Goal: Task Accomplishment & Management: Use online tool/utility

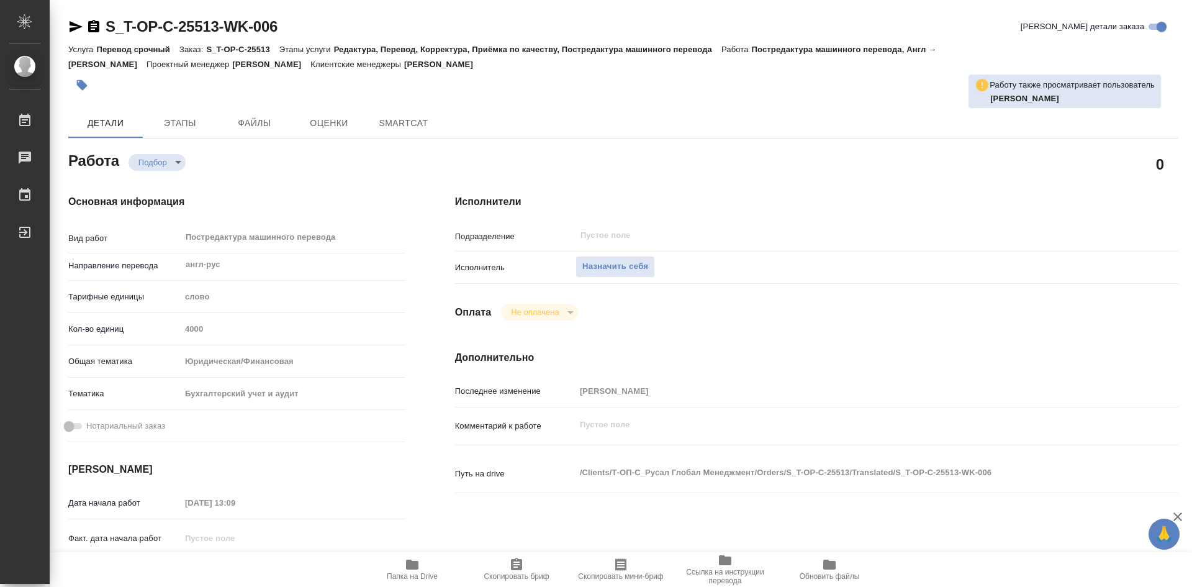
type textarea "x"
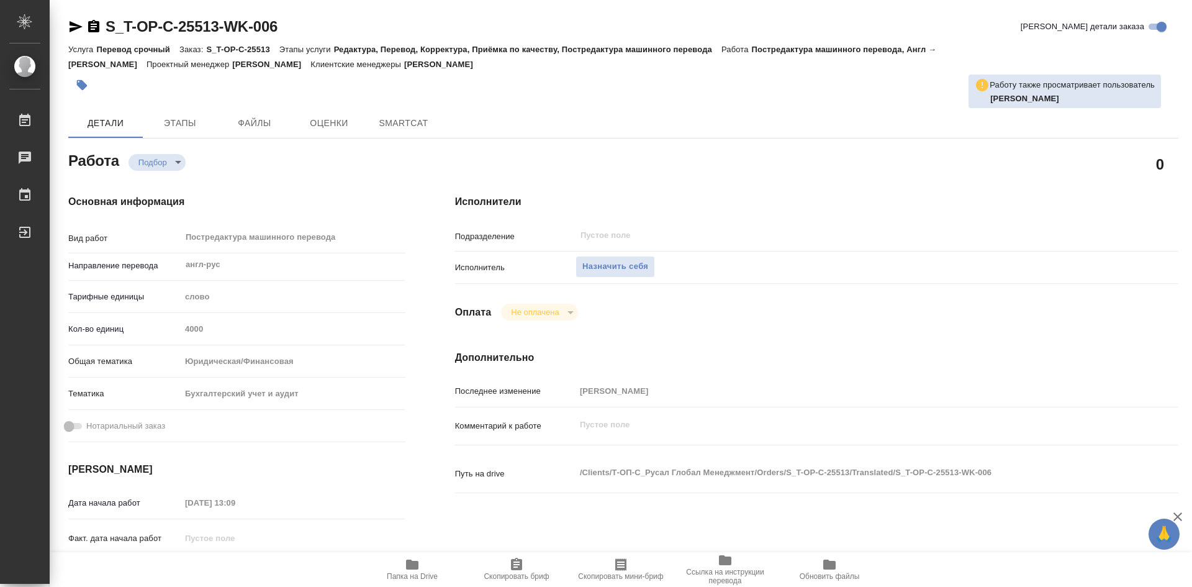
type textarea "x"
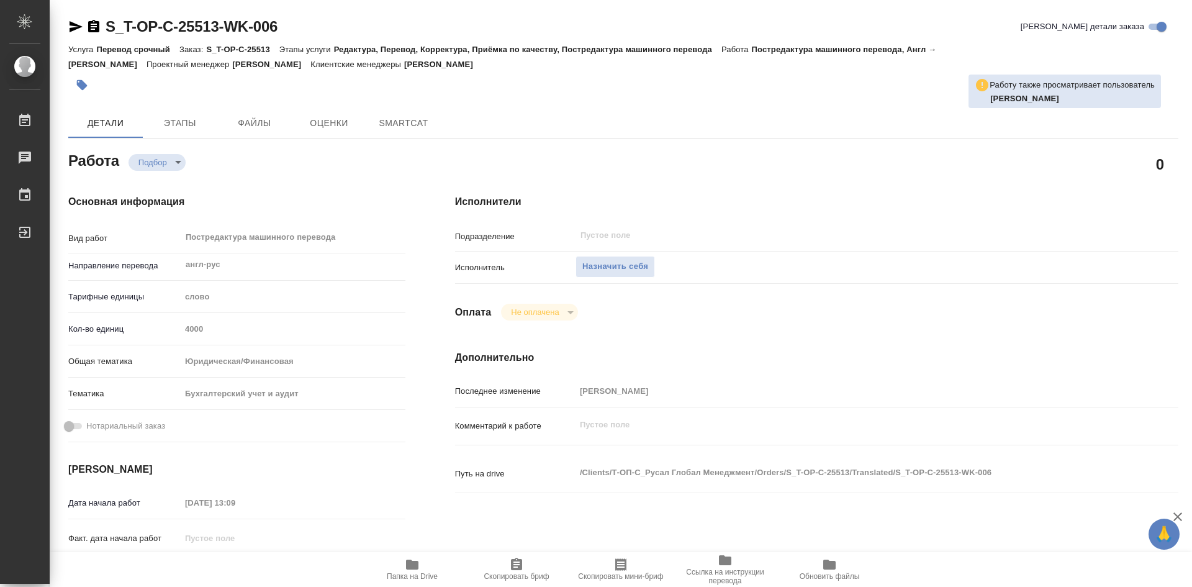
type textarea "x"
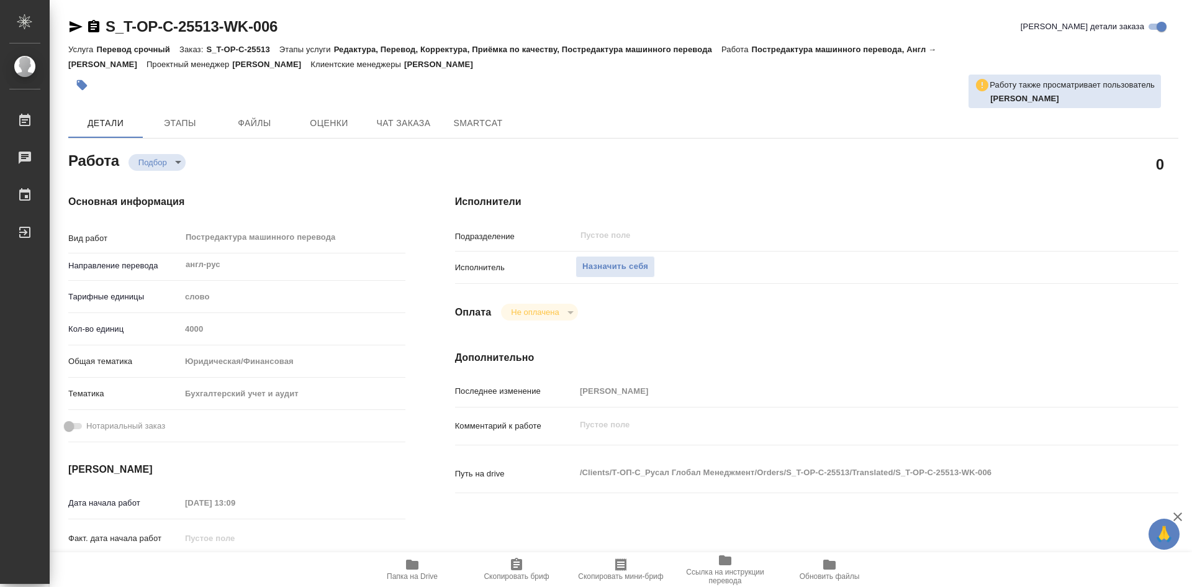
type textarea "x"
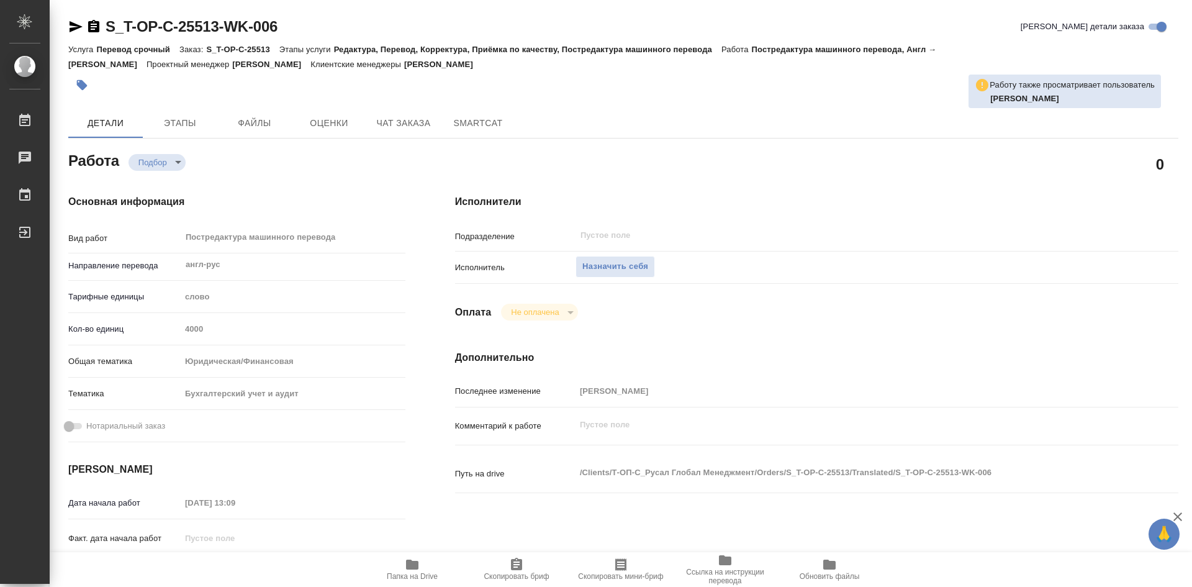
type textarea "x"
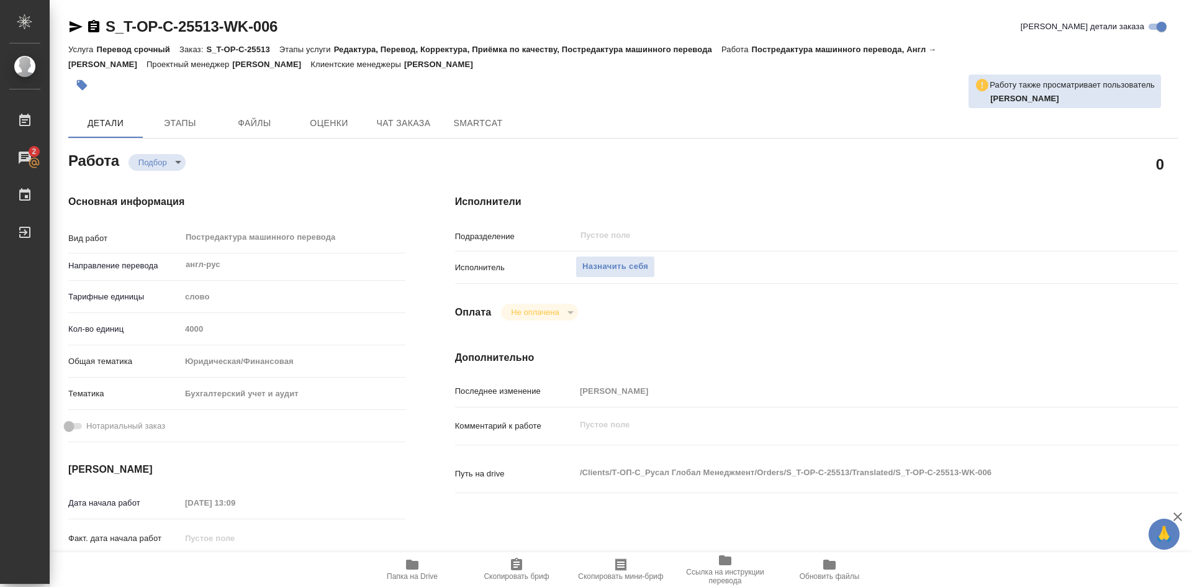
click at [412, 566] on icon "button" at bounding box center [412, 565] width 12 height 10
